Goal: Task Accomplishment & Management: Complete application form

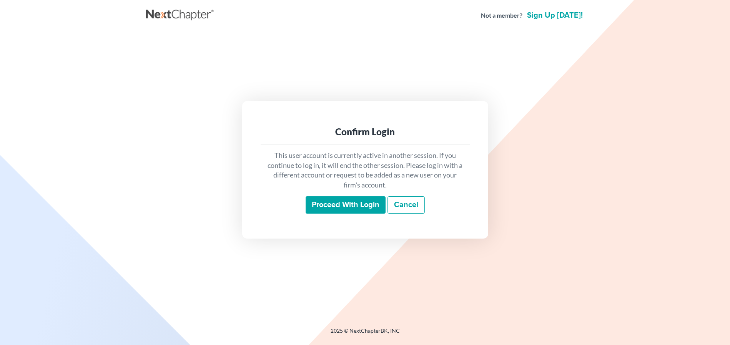
click at [341, 202] on input "Proceed with login" at bounding box center [345, 205] width 80 height 18
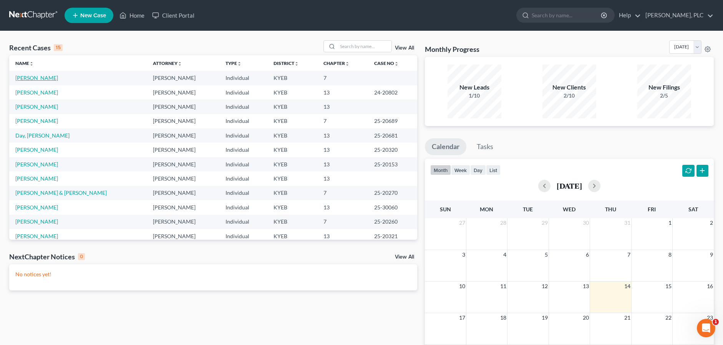
click at [38, 77] on link "[PERSON_NAME]" at bounding box center [36, 78] width 43 height 7
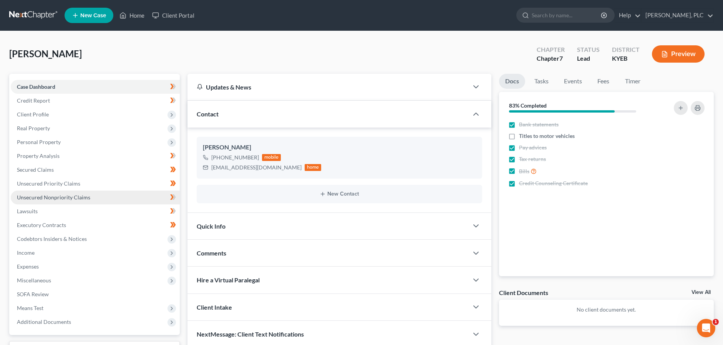
click at [60, 194] on span "Unsecured Nonpriority Claims" at bounding box center [53, 197] width 73 height 7
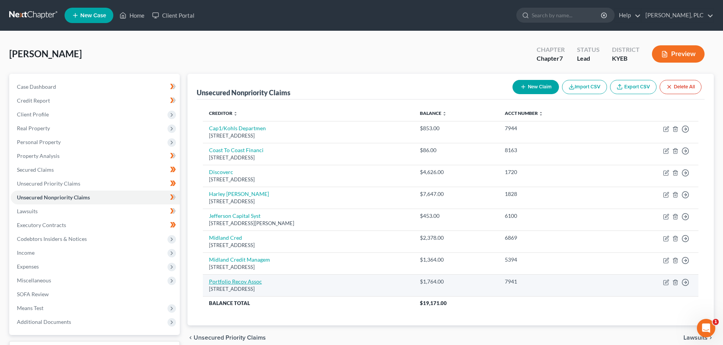
click at [245, 282] on link "Portfolio Recov Assoc" at bounding box center [235, 281] width 53 height 7
select select "48"
select select "0"
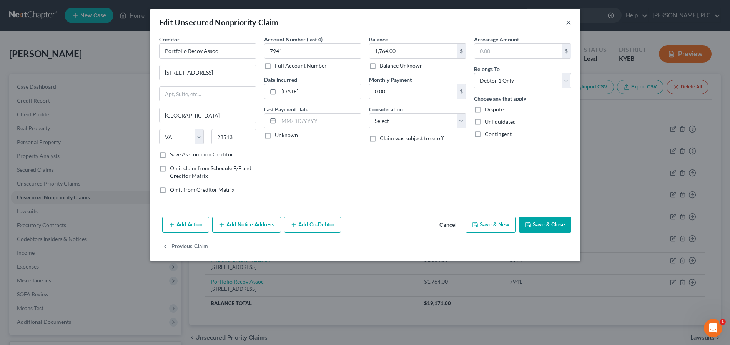
click at [569, 22] on button "×" at bounding box center [568, 22] width 5 height 9
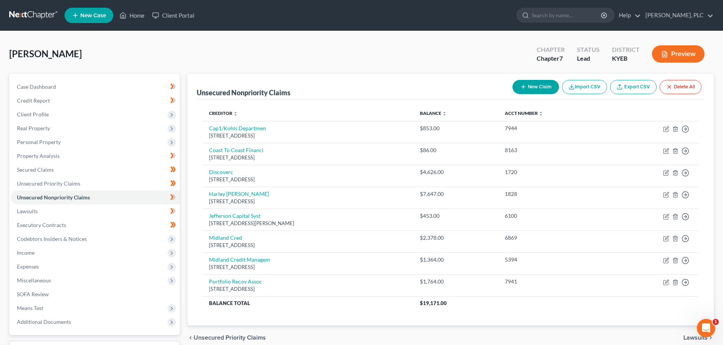
click at [544, 88] on button "New Claim" at bounding box center [535, 87] width 46 height 14
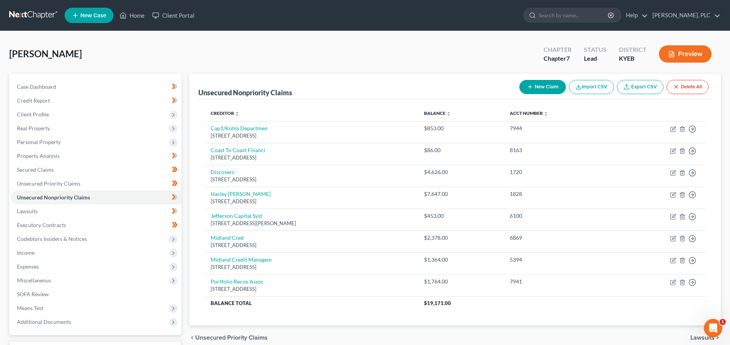
select select "0"
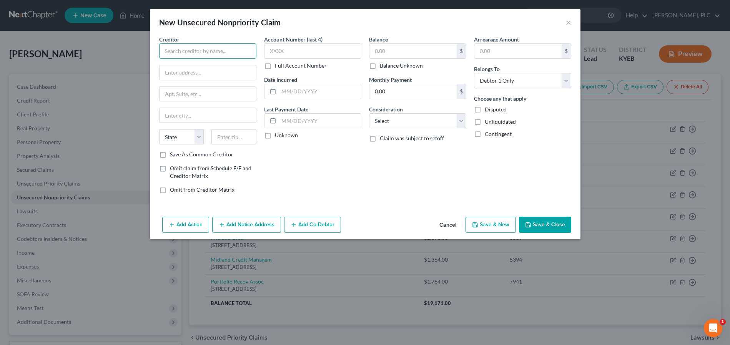
click at [231, 52] on input "text" at bounding box center [207, 50] width 97 height 15
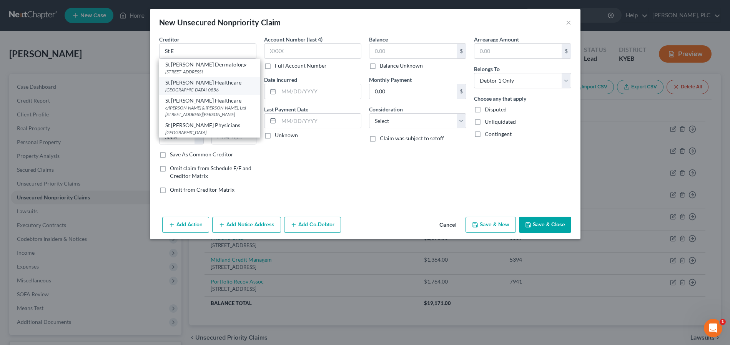
click at [199, 87] on div "[GEOGRAPHIC_DATA]-0856" at bounding box center [209, 89] width 89 height 7
type input "St [PERSON_NAME] Healthcare"
type input "PO Box 630856"
type input "[GEOGRAPHIC_DATA]"
select select "36"
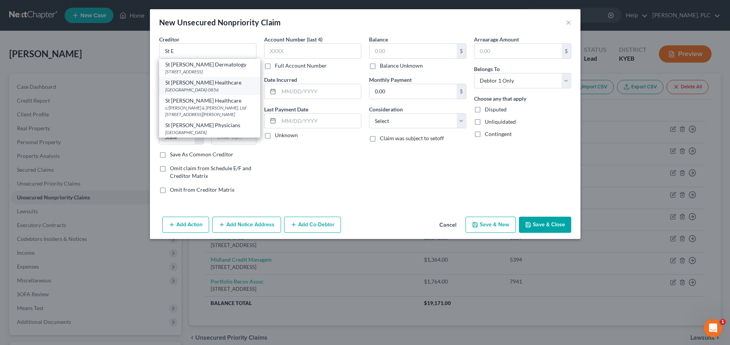
type input "45263-0856"
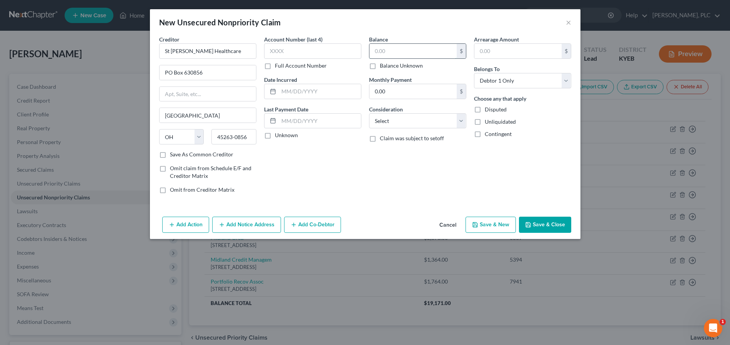
click at [401, 53] on input "text" at bounding box center [412, 51] width 87 height 15
type input "500.00"
select select "9"
click option "Medical Services" at bounding box center [0, 0] width 0 height 0
click at [537, 229] on button "Save & Close" at bounding box center [545, 225] width 52 height 16
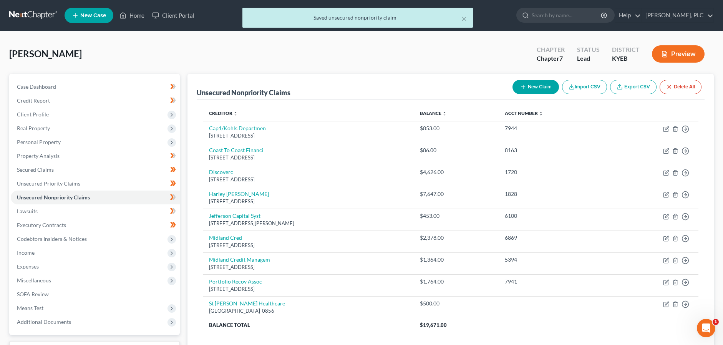
click at [532, 90] on button "New Claim" at bounding box center [535, 87] width 46 height 14
select select "0"
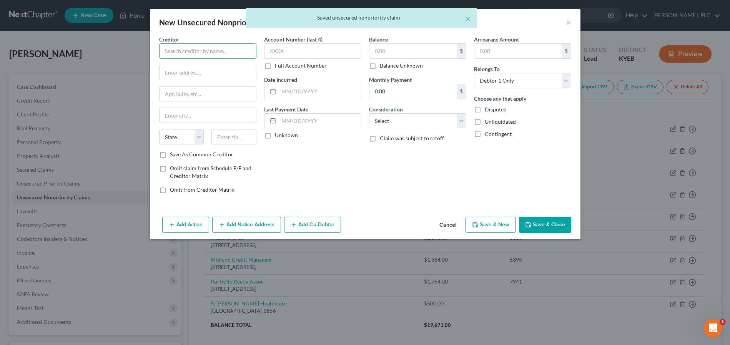
click at [231, 48] on input "text" at bounding box center [207, 50] width 97 height 15
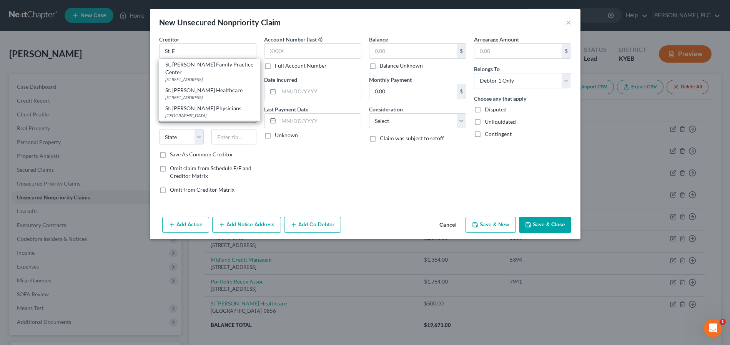
click at [207, 119] on div "[GEOGRAPHIC_DATA]" at bounding box center [209, 115] width 89 height 7
type input "St. [PERSON_NAME] Physicians"
type input "PO Box 630839"
type input "[GEOGRAPHIC_DATA]"
select select "36"
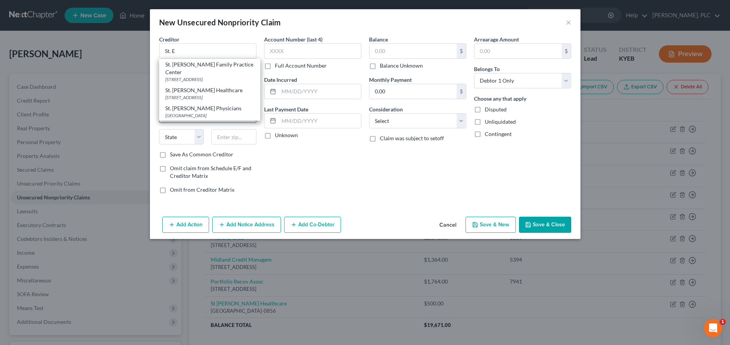
type input "45263"
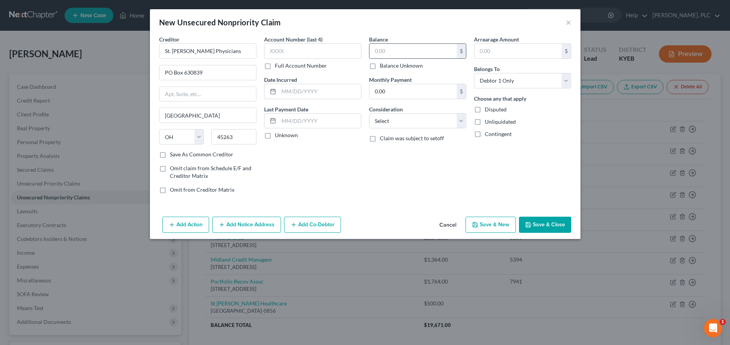
click at [395, 53] on input "text" at bounding box center [412, 51] width 87 height 15
type input "500.00"
click at [546, 224] on button "Save & Close" at bounding box center [545, 225] width 52 height 16
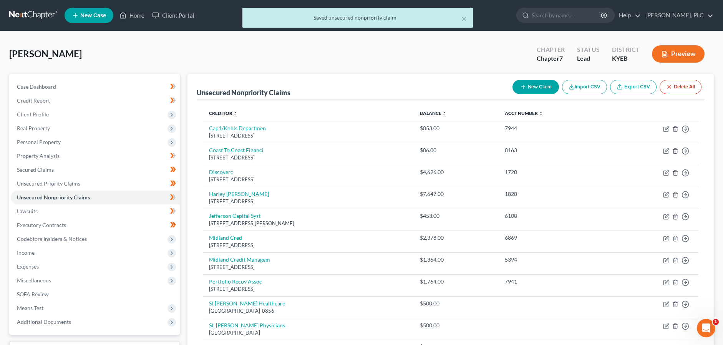
click at [542, 84] on button "New Claim" at bounding box center [535, 87] width 46 height 14
select select "0"
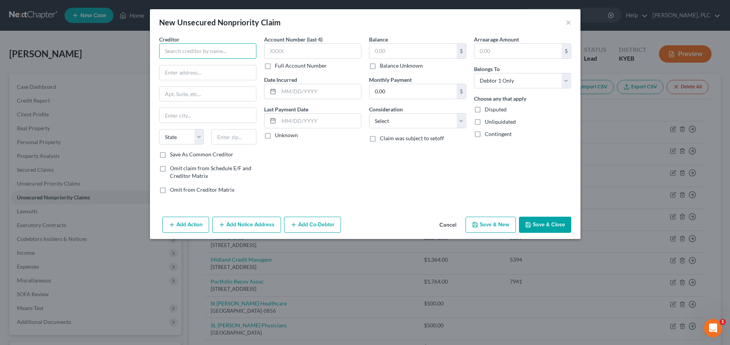
click at [213, 53] on input "text" at bounding box center [207, 50] width 97 height 15
type input "K"
type input "N"
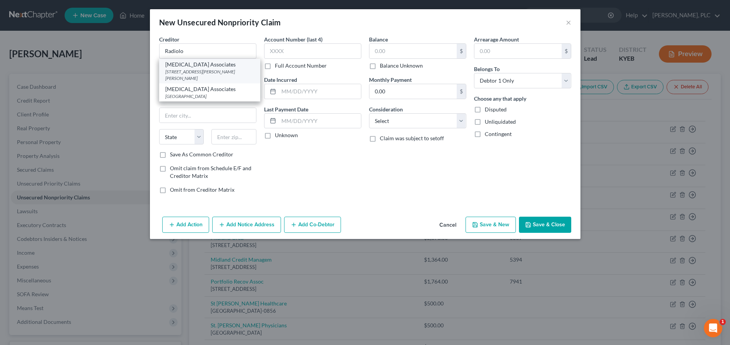
click at [193, 70] on div "[STREET_ADDRESS][PERSON_NAME][PERSON_NAME]" at bounding box center [209, 74] width 89 height 13
type input "[MEDICAL_DATA] Associates"
type input "[STREET_ADDRESS][PERSON_NAME]"
type input "Suite 209"
type input "[PERSON_NAME]"
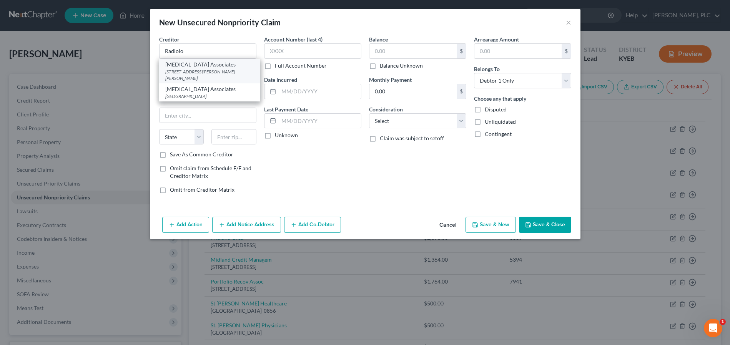
select select "18"
type input "41017"
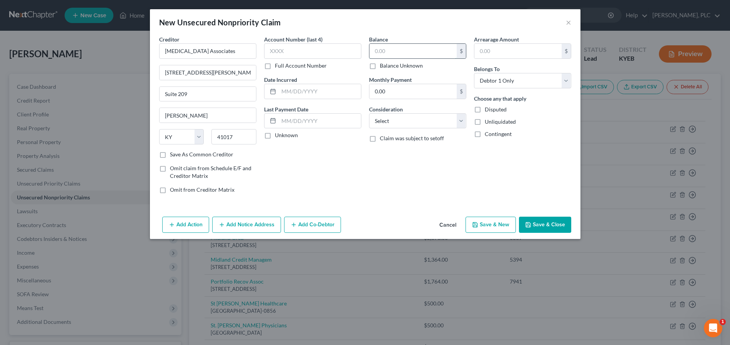
click at [423, 53] on input "text" at bounding box center [412, 51] width 87 height 15
type input "500.00"
select select "9"
click option "Medical Services" at bounding box center [0, 0] width 0 height 0
click at [537, 222] on button "Save & Close" at bounding box center [545, 225] width 52 height 16
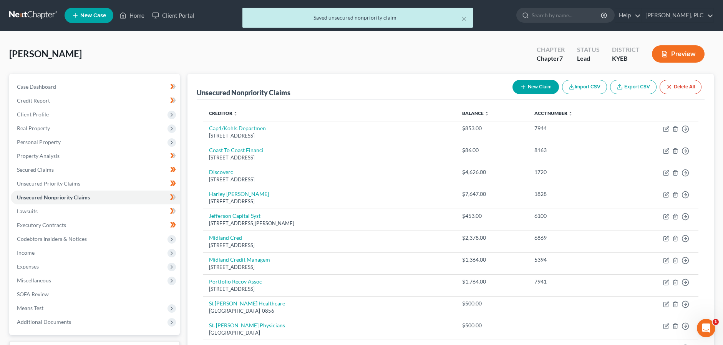
click at [544, 88] on button "New Claim" at bounding box center [535, 87] width 46 height 14
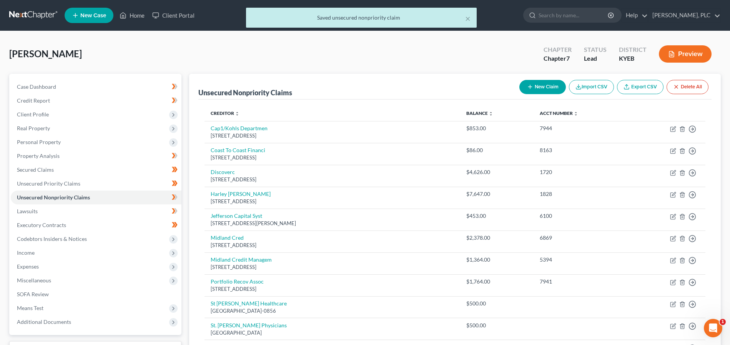
select select "0"
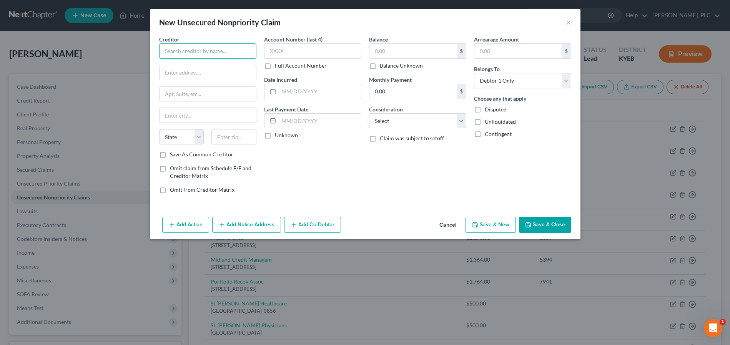
click at [206, 54] on input "text" at bounding box center [207, 50] width 97 height 15
type input "YMCA Daycare"
type input "[PERSON_NAME]"
type input "[STREET_ADDRESS]"
type input "[GEOGRAPHIC_DATA]"
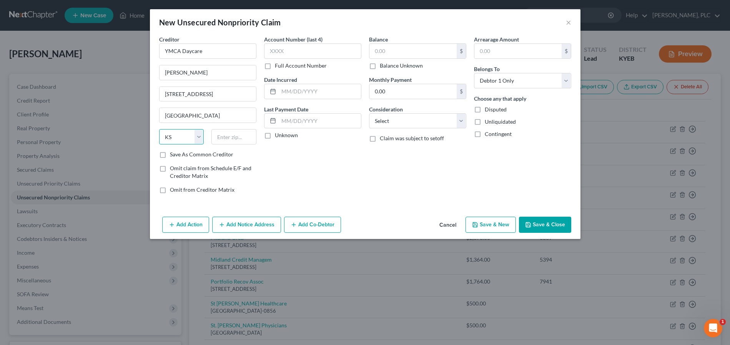
select select "18"
type input "41005"
click at [170, 154] on label "Save As Common Creditor" at bounding box center [201, 155] width 63 height 8
click at [173, 154] on input "Save As Common Creditor" at bounding box center [175, 153] width 5 height 5
checkbox input "true"
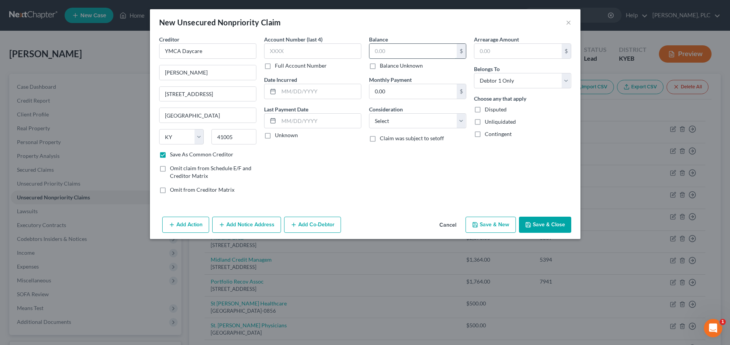
click at [394, 46] on input "text" at bounding box center [412, 51] width 87 height 15
type input "1,500.00"
select select "14"
click option "Other" at bounding box center [0, 0] width 0 height 0
click at [405, 153] on input "text" at bounding box center [417, 150] width 96 height 15
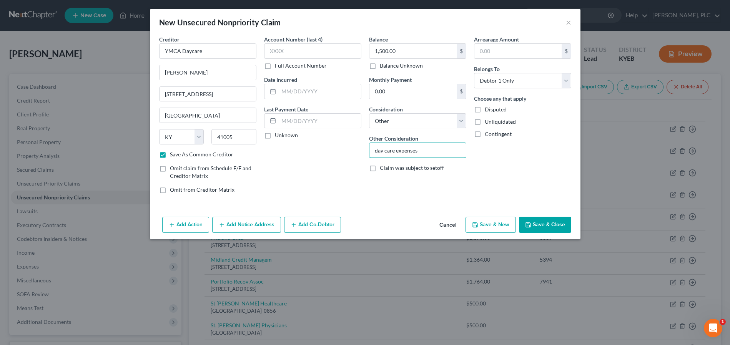
type input "day care expenses"
click at [546, 226] on button "Save & Close" at bounding box center [545, 225] width 52 height 16
checkbox input "false"
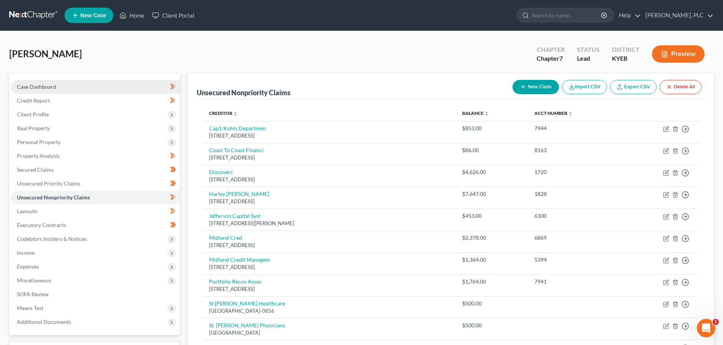
click at [31, 84] on span "Case Dashboard" at bounding box center [36, 86] width 39 height 7
